Goal: Communication & Community: Participate in discussion

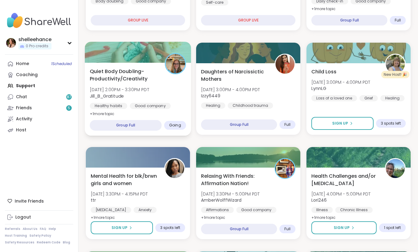
click at [174, 105] on div "Healthy habits Good company Body doubling" at bounding box center [138, 110] width 96 height 15
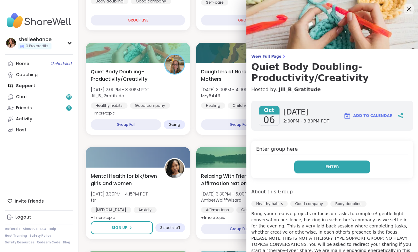
click at [308, 166] on button "Enter" at bounding box center [333, 166] width 76 height 13
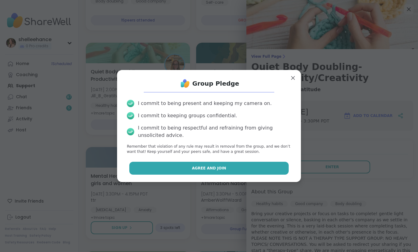
click at [181, 166] on button "Agree and Join" at bounding box center [209, 168] width 160 height 13
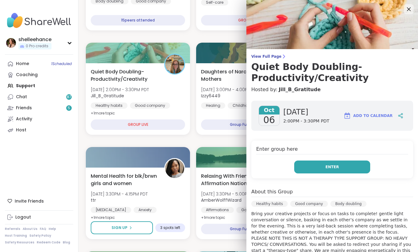
click at [318, 167] on button "Enter" at bounding box center [333, 166] width 76 height 13
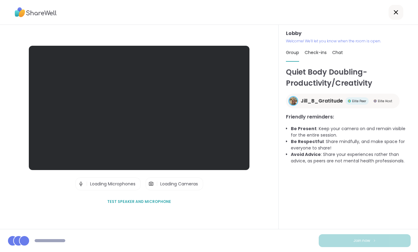
click at [293, 76] on h1 "Quiet Body Doubling- Productivity/Creativity" at bounding box center [348, 78] width 125 height 22
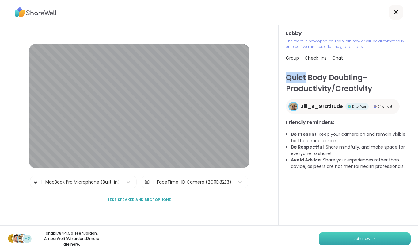
click at [363, 240] on span "Join now" at bounding box center [362, 239] width 17 height 6
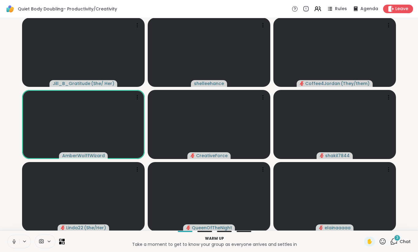
click at [13, 240] on icon at bounding box center [14, 242] width 6 height 6
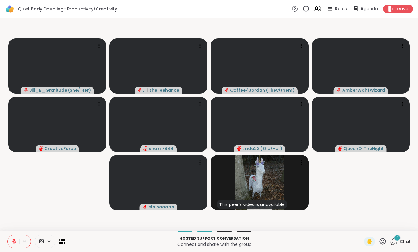
click at [237, 15] on div "Quiet Body Doubling- Productivity/Creativity Rules Agenda Leave" at bounding box center [209, 9] width 418 height 18
